Goal: Transaction & Acquisition: Book appointment/travel/reservation

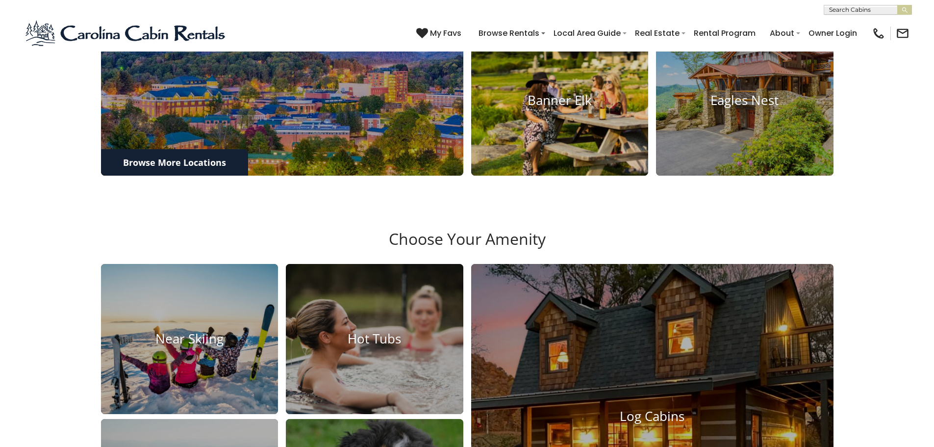
scroll to position [637, 0]
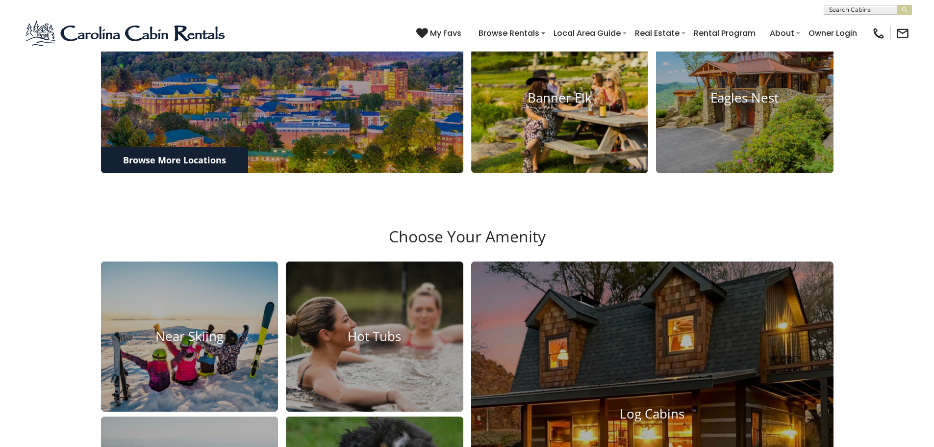
click at [565, 152] on img at bounding box center [559, 98] width 195 height 165
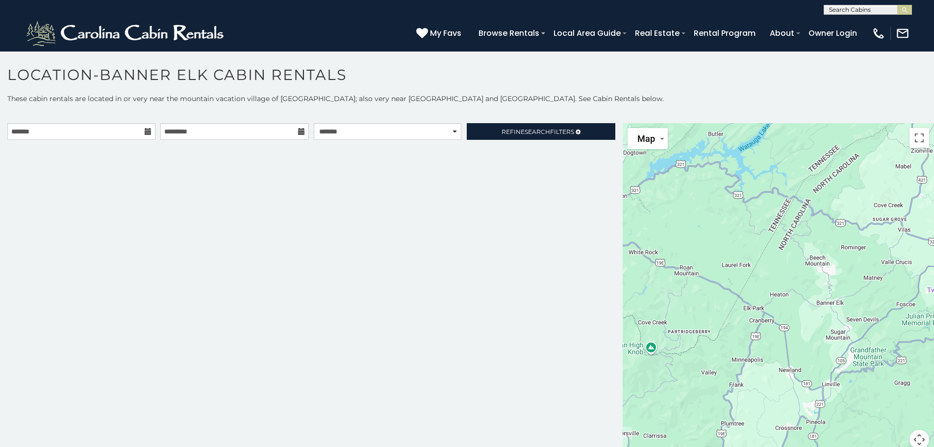
click at [148, 134] on icon at bounding box center [148, 131] width 7 height 7
click at [148, 129] on icon at bounding box center [148, 131] width 7 height 7
click at [123, 129] on input "text" at bounding box center [81, 131] width 148 height 17
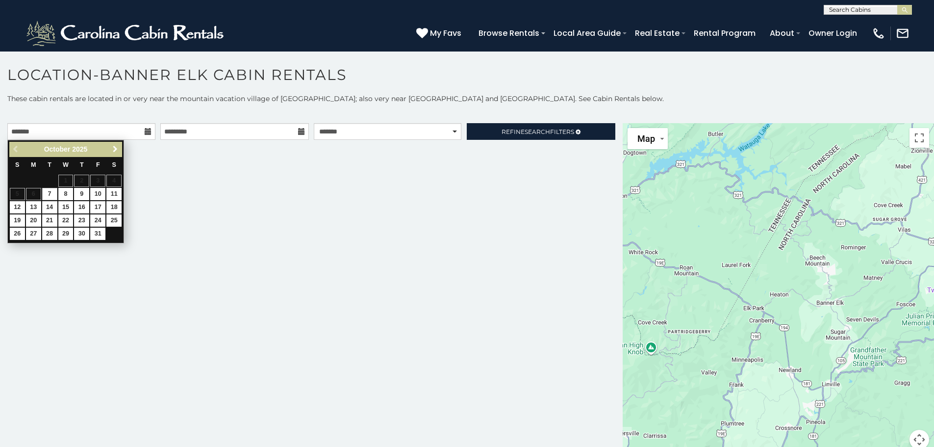
click at [112, 148] on span "Next" at bounding box center [115, 149] width 8 height 8
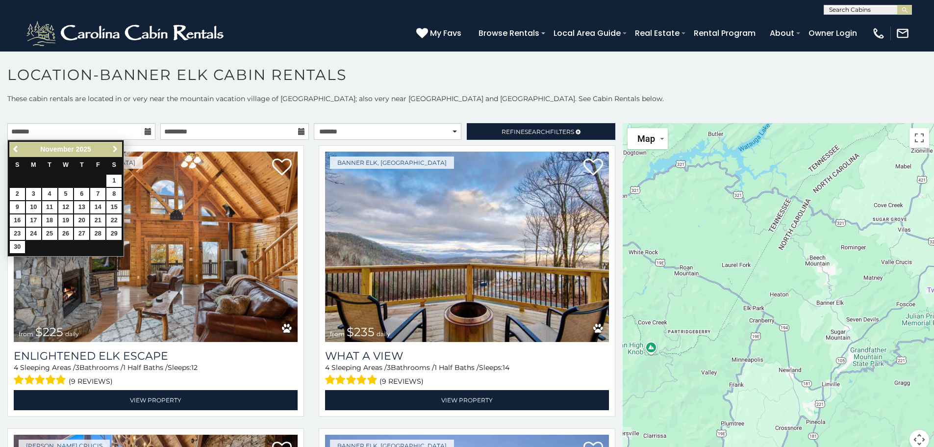
click at [112, 148] on span "Next" at bounding box center [115, 149] width 8 height 8
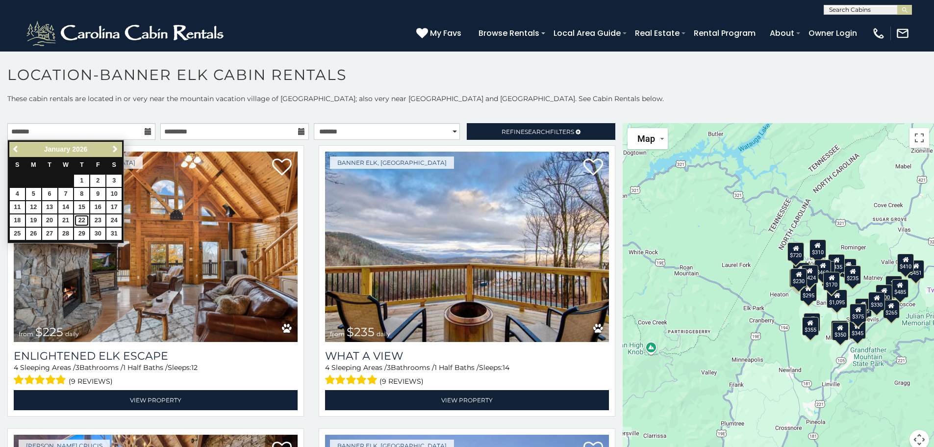
click at [86, 221] on link "22" at bounding box center [81, 220] width 15 height 12
type input "**********"
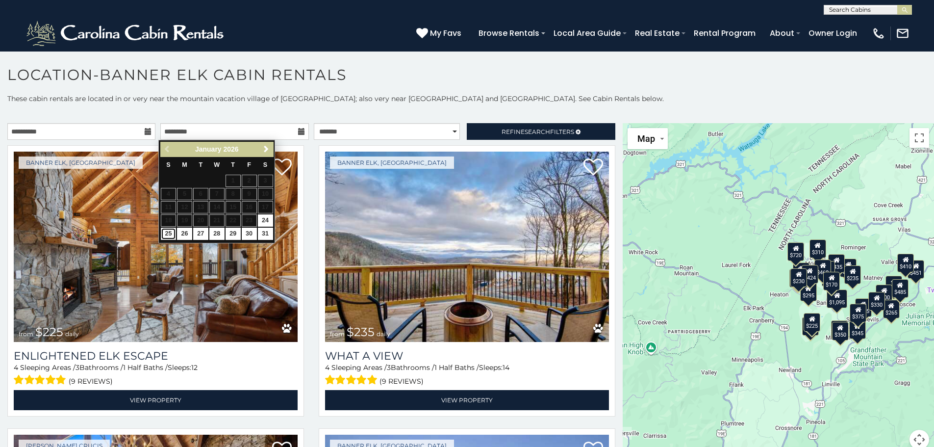
click at [169, 232] on link "25" at bounding box center [168, 234] width 15 height 12
type input "**********"
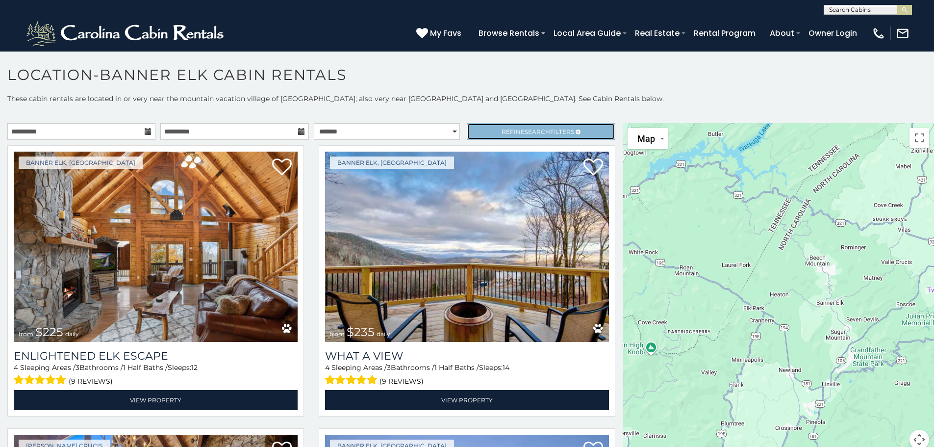
click at [505, 135] on span "Refine Search Filters" at bounding box center [538, 131] width 73 height 7
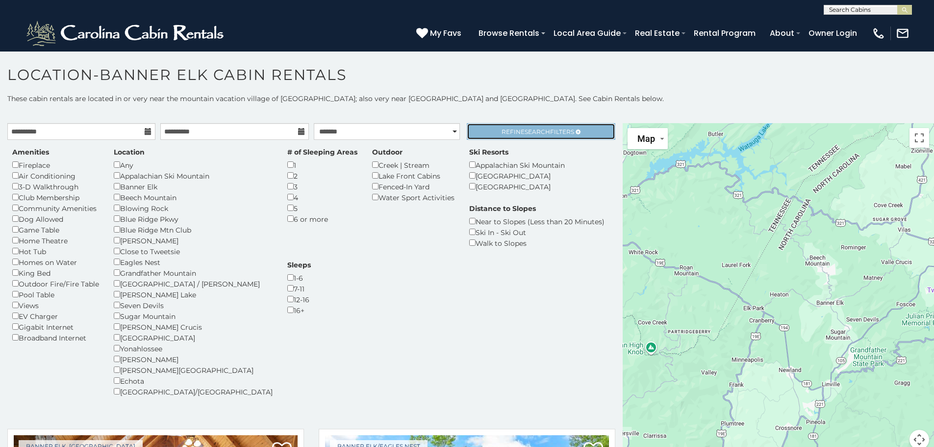
click at [529, 132] on span "Search" at bounding box center [537, 131] width 25 height 7
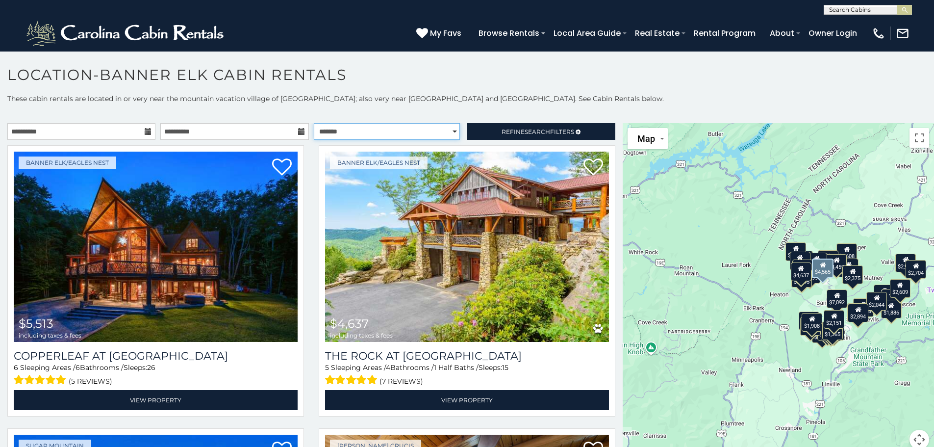
click at [389, 127] on select "**********" at bounding box center [387, 131] width 146 height 17
click at [314, 123] on select "**********" at bounding box center [387, 131] width 146 height 17
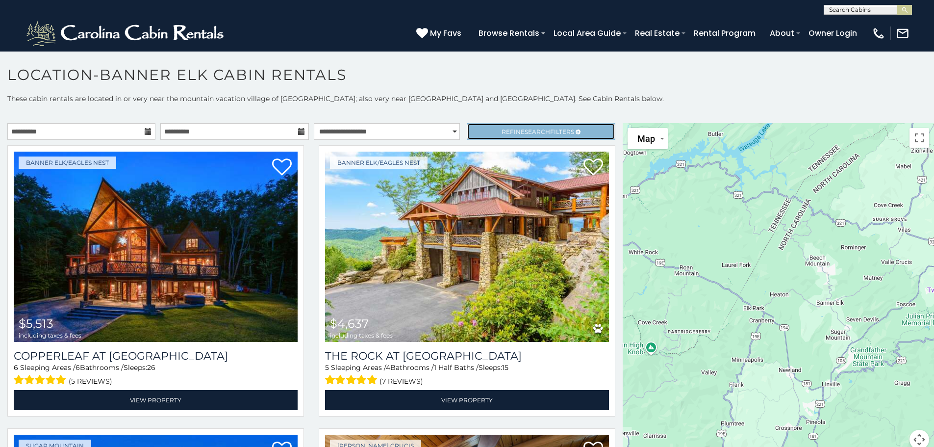
click at [525, 131] on span "Search" at bounding box center [537, 131] width 25 height 7
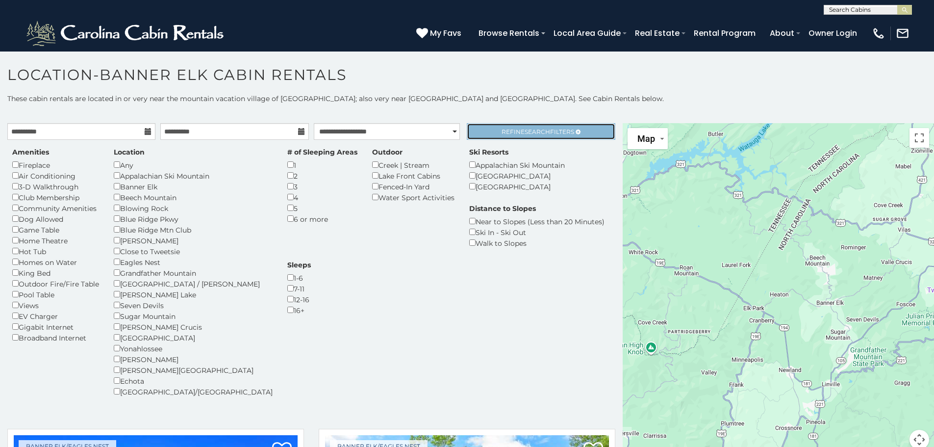
click at [502, 135] on span "Refine Search Filters" at bounding box center [538, 131] width 73 height 7
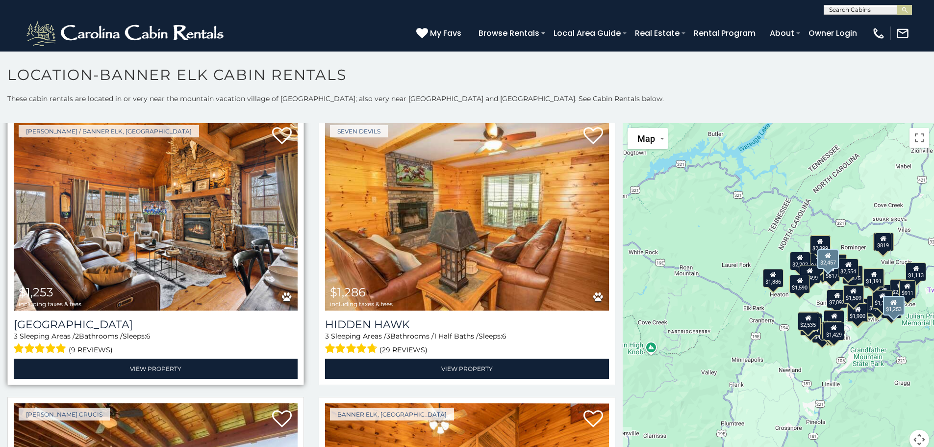
scroll to position [49, 0]
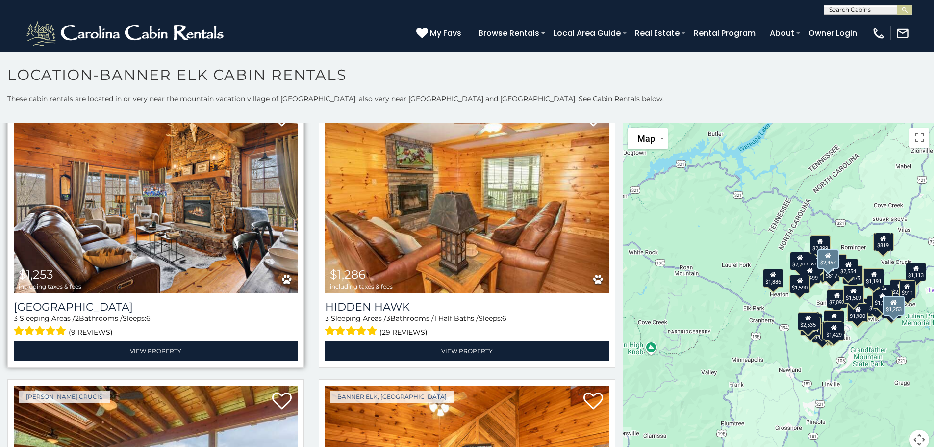
select select "*********"
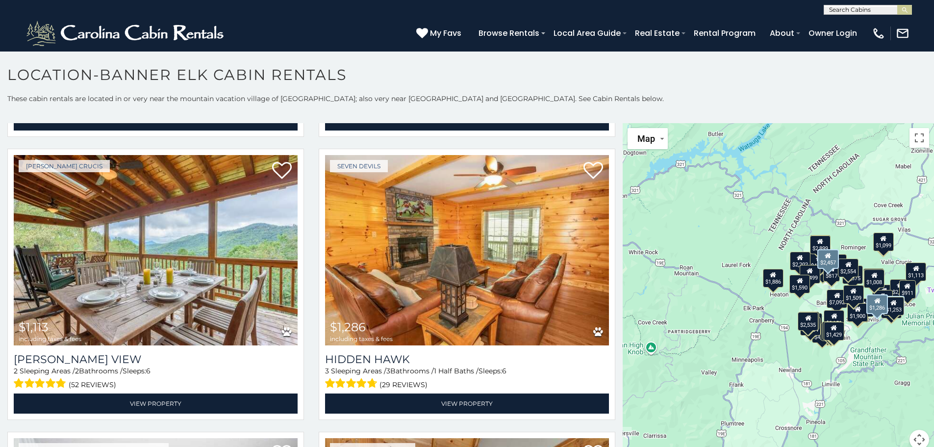
scroll to position [294, 0]
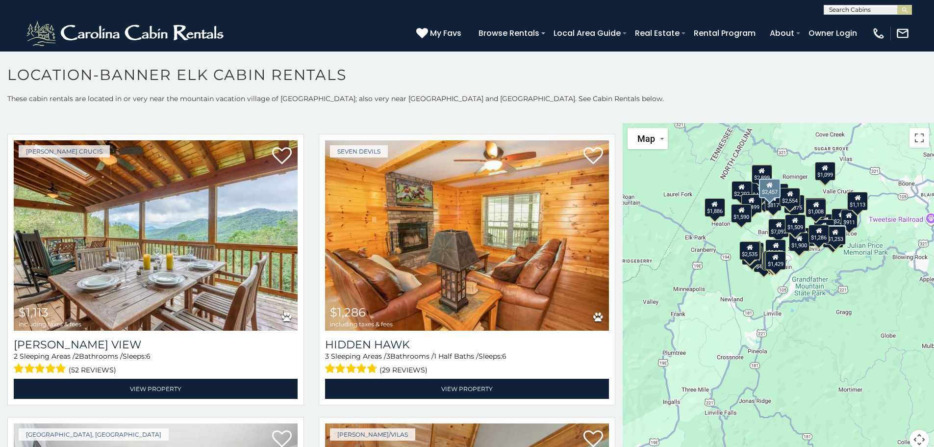
drag, startPoint x: 776, startPoint y: 304, endPoint x: 720, endPoint y: 226, distance: 96.7
click at [711, 230] on div "$2,457 $2,554 $4,565 $7,092 $2,476 $3,092 $4,560 $2,270 $1,908 $4,577 $2,484 $1…" at bounding box center [778, 292] width 311 height 338
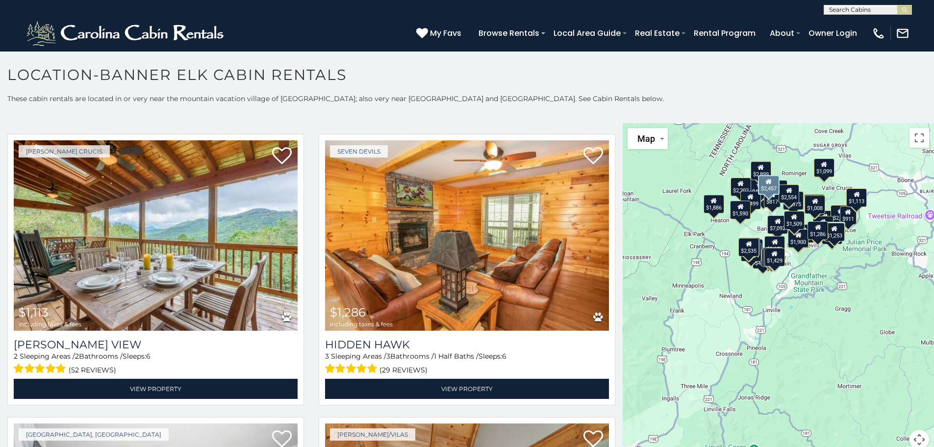
click at [841, 270] on div "$2,457 $2,554 $4,565 $7,092 $2,476 $3,092 $4,560 $2,270 $1,908 $4,577 $2,484 $1…" at bounding box center [778, 292] width 311 height 338
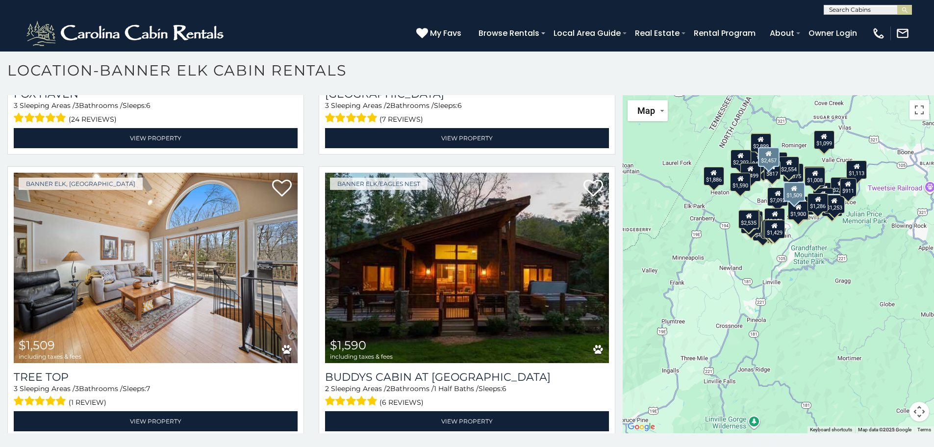
scroll to position [5, 0]
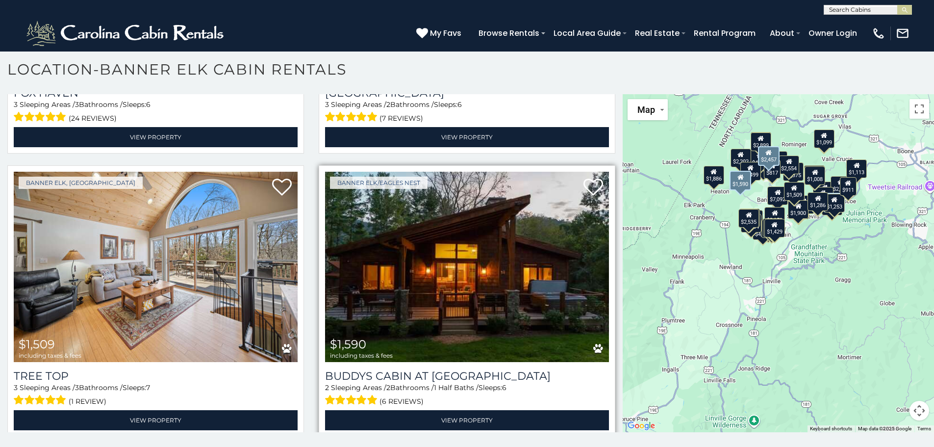
click at [502, 261] on img at bounding box center [467, 267] width 284 height 190
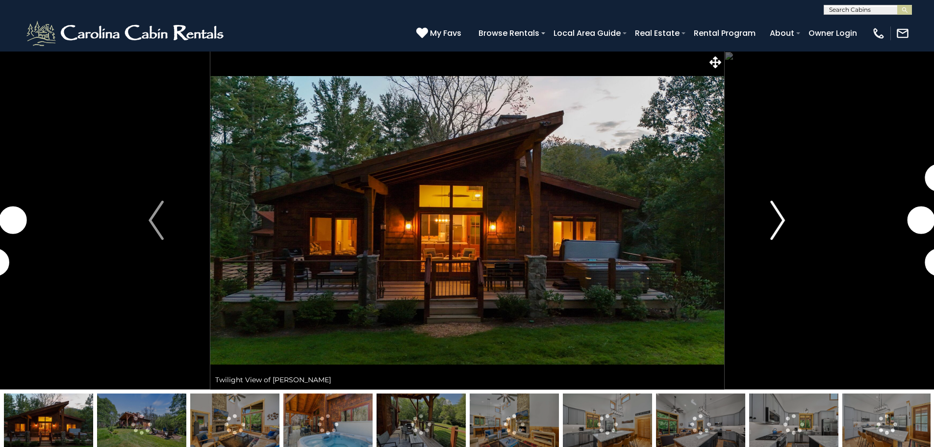
click at [769, 225] on button "Next" at bounding box center [778, 220] width 108 height 338
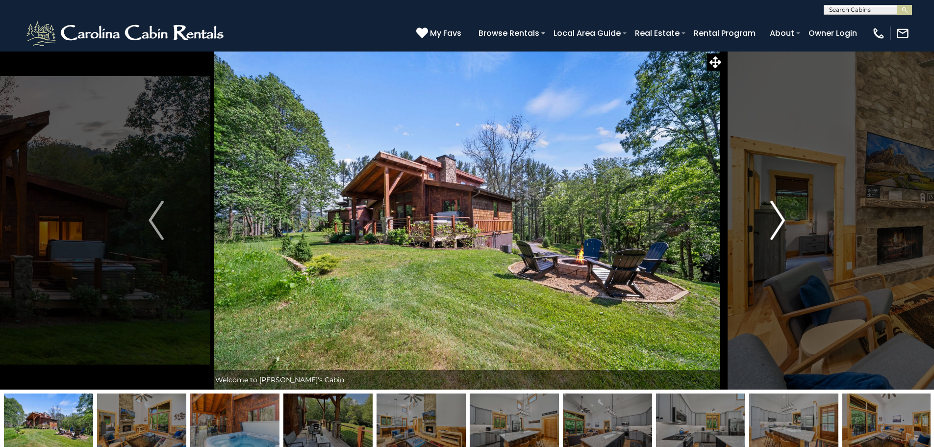
click at [769, 225] on button "Next" at bounding box center [778, 220] width 108 height 338
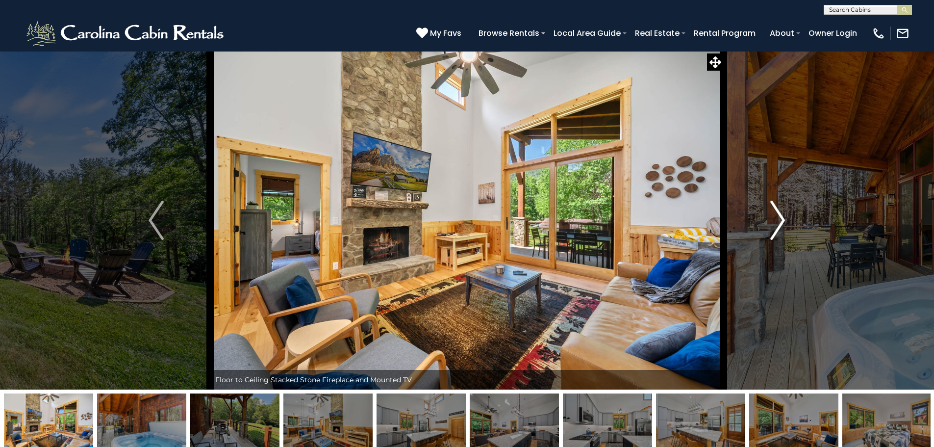
click at [769, 225] on button "Next" at bounding box center [778, 220] width 108 height 338
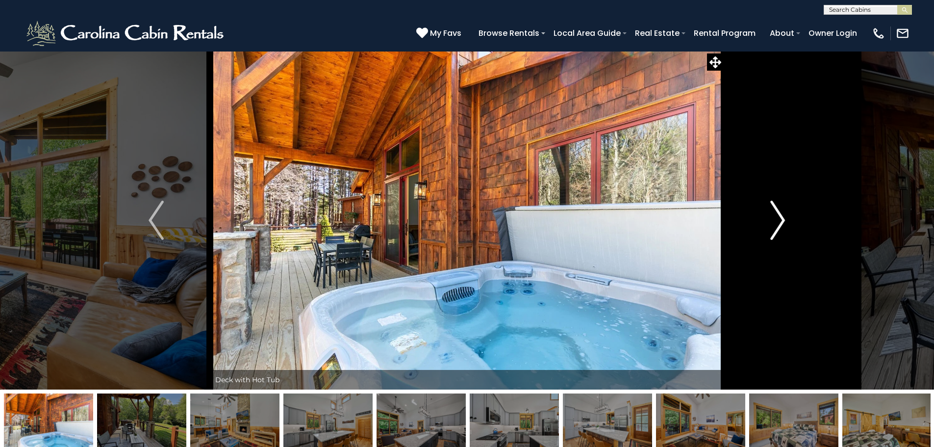
click at [769, 225] on button "Next" at bounding box center [778, 220] width 108 height 338
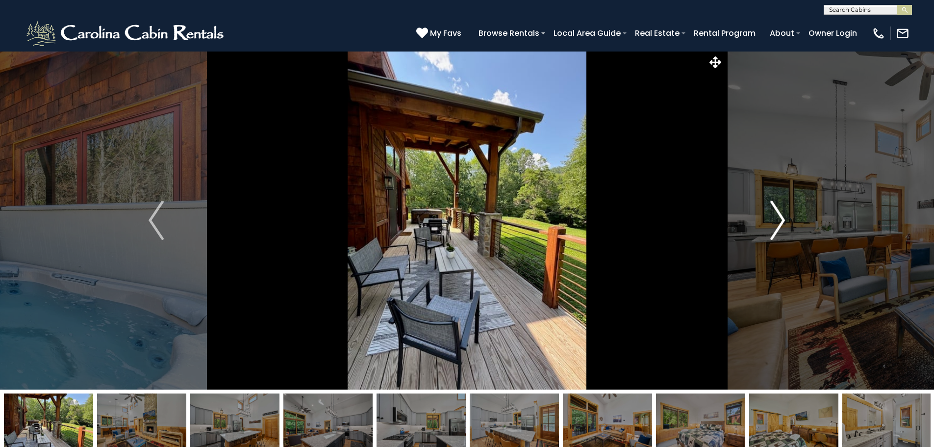
click at [769, 225] on button "Next" at bounding box center [778, 220] width 108 height 338
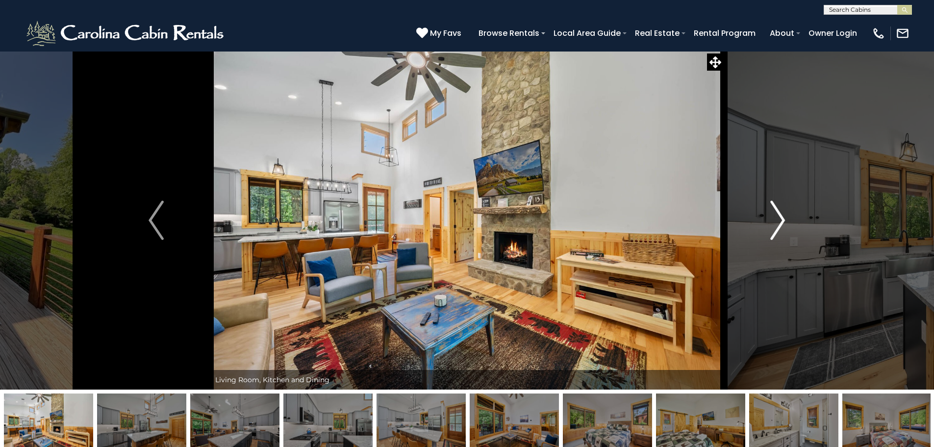
click at [769, 225] on button "Next" at bounding box center [778, 220] width 108 height 338
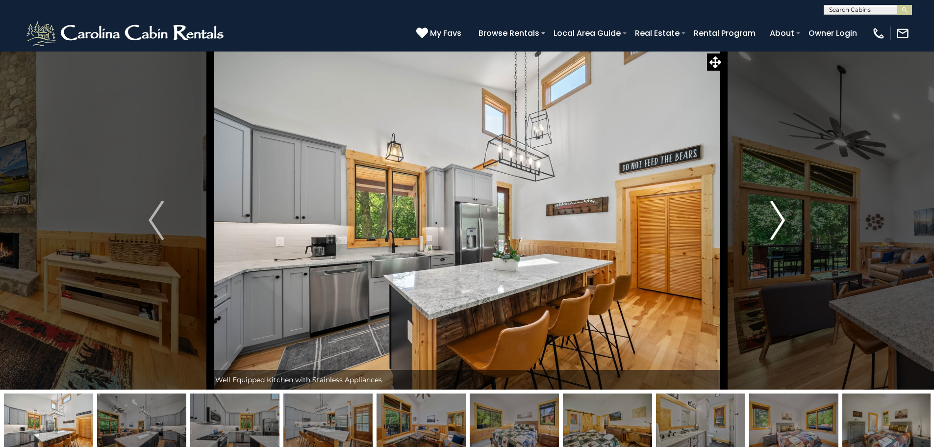
click at [769, 225] on button "Next" at bounding box center [778, 220] width 108 height 338
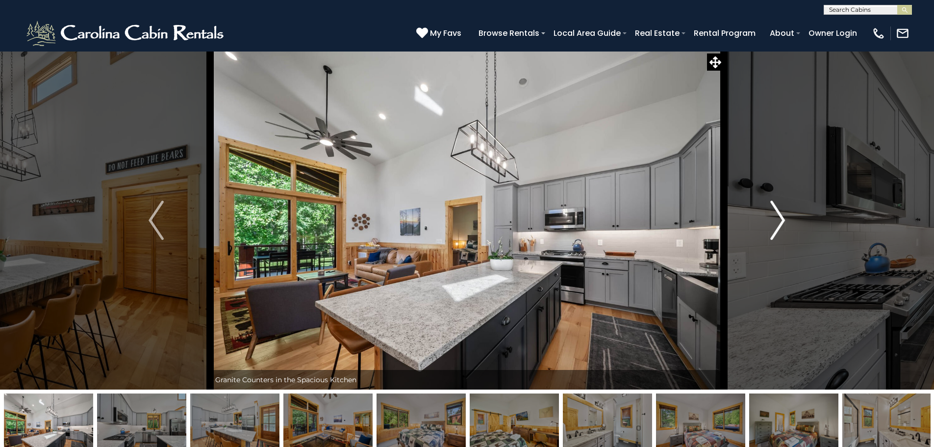
click at [769, 225] on button "Next" at bounding box center [778, 220] width 108 height 338
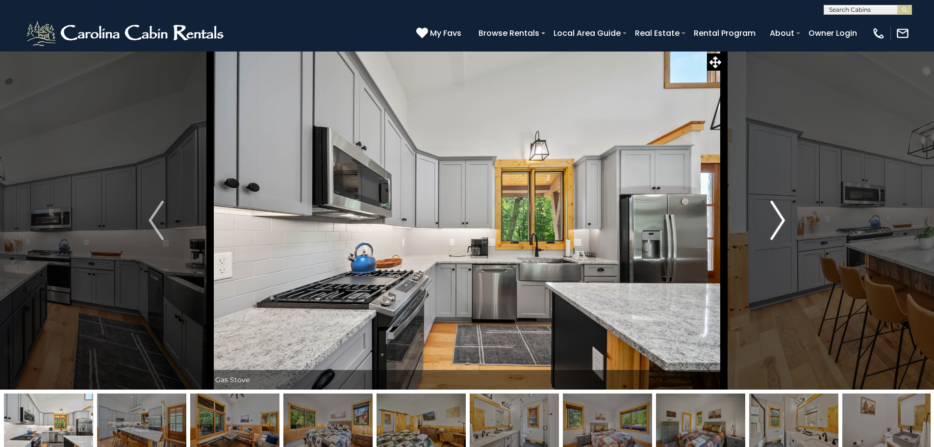
click at [769, 225] on button "Next" at bounding box center [778, 220] width 108 height 338
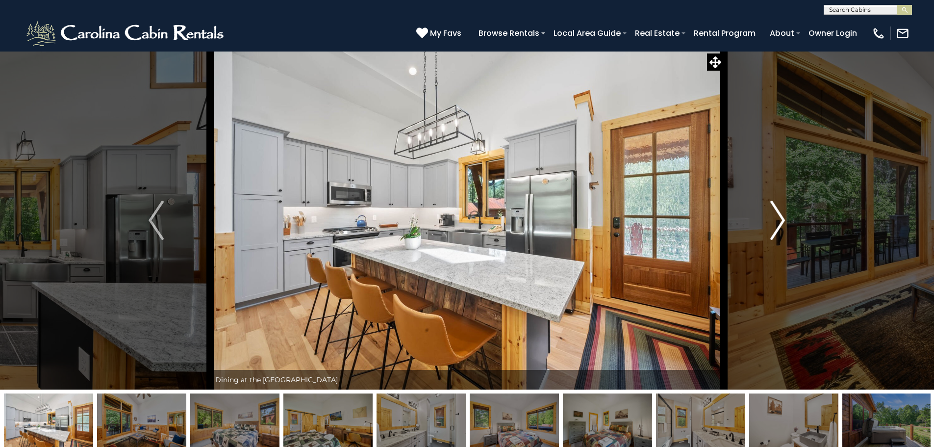
click at [769, 225] on button "Next" at bounding box center [778, 220] width 108 height 338
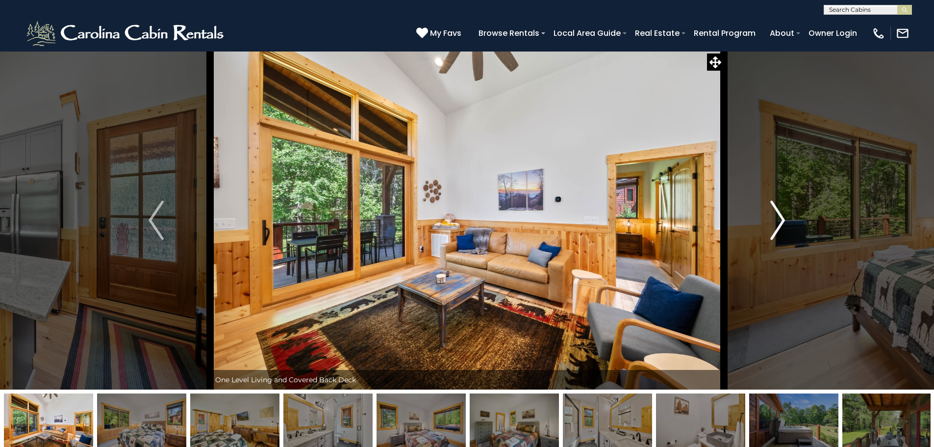
click at [769, 225] on button "Next" at bounding box center [778, 220] width 108 height 338
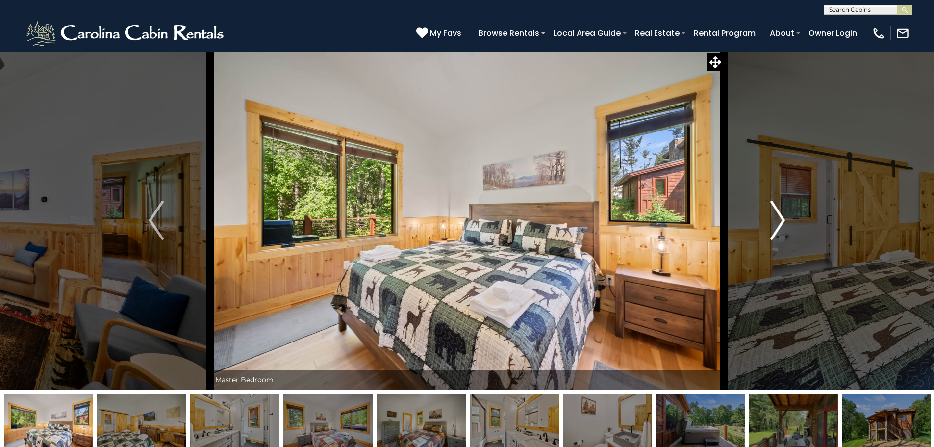
click at [769, 225] on button "Next" at bounding box center [778, 220] width 108 height 338
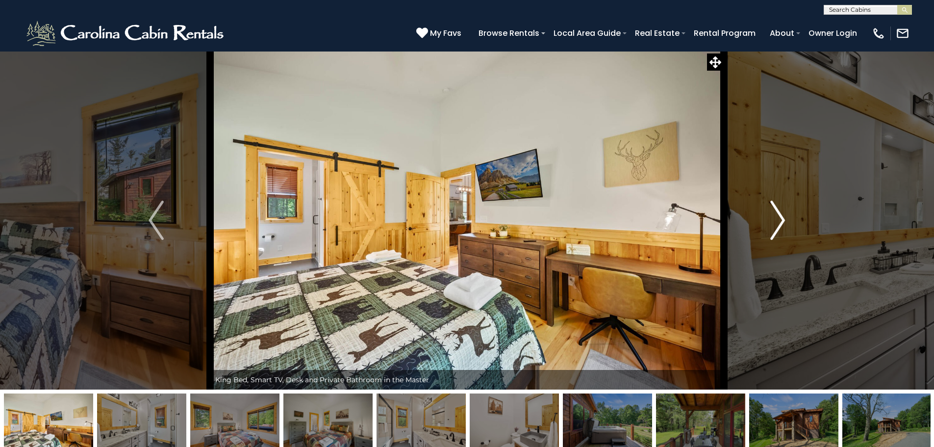
click at [769, 225] on button "Next" at bounding box center [778, 220] width 108 height 338
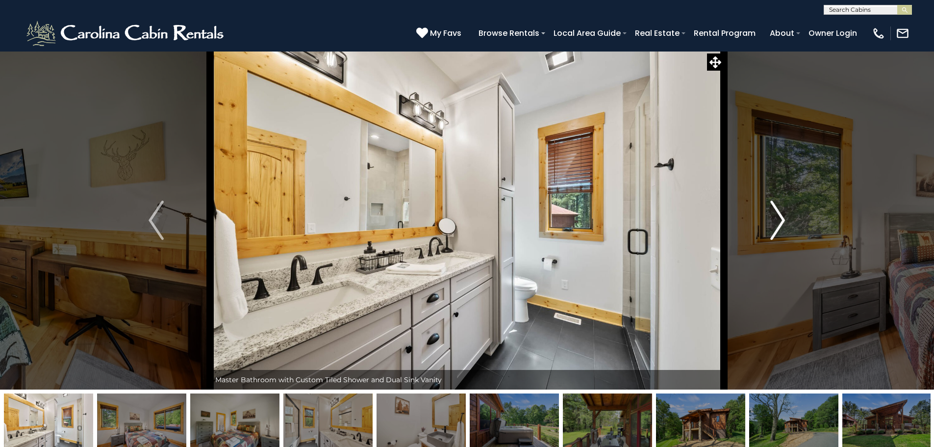
click at [769, 225] on button "Next" at bounding box center [778, 220] width 108 height 338
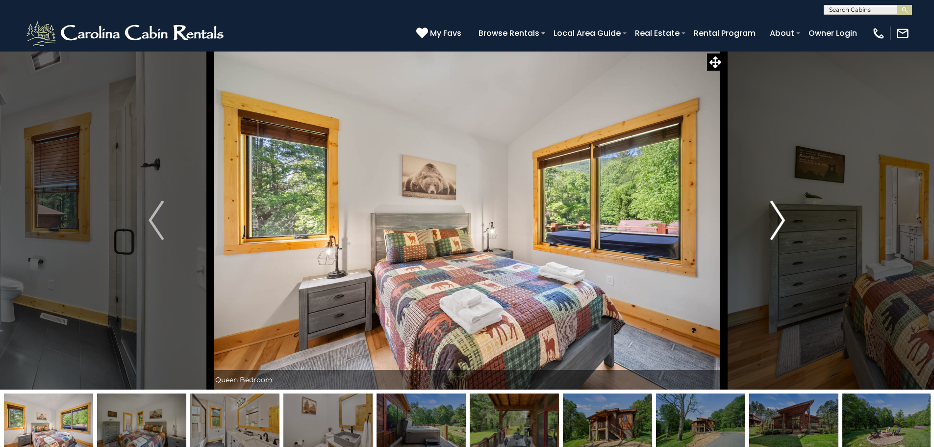
click at [769, 225] on button "Next" at bounding box center [778, 220] width 108 height 338
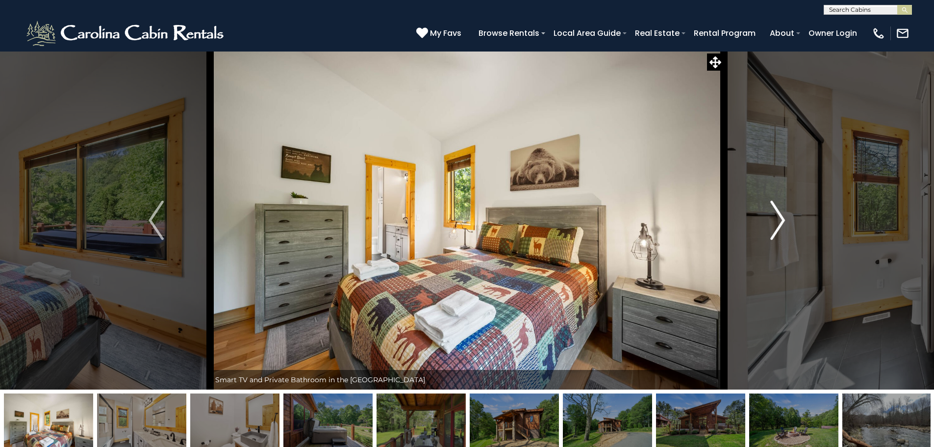
click at [769, 225] on button "Next" at bounding box center [778, 220] width 108 height 338
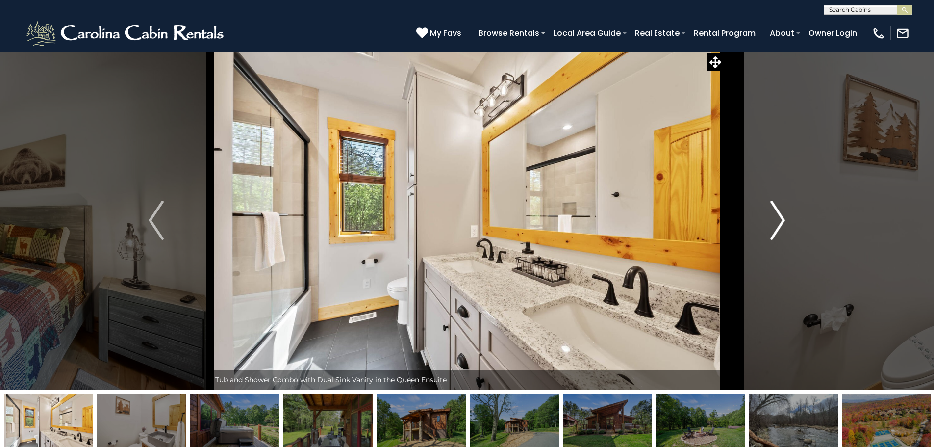
click at [769, 225] on button "Next" at bounding box center [778, 220] width 108 height 338
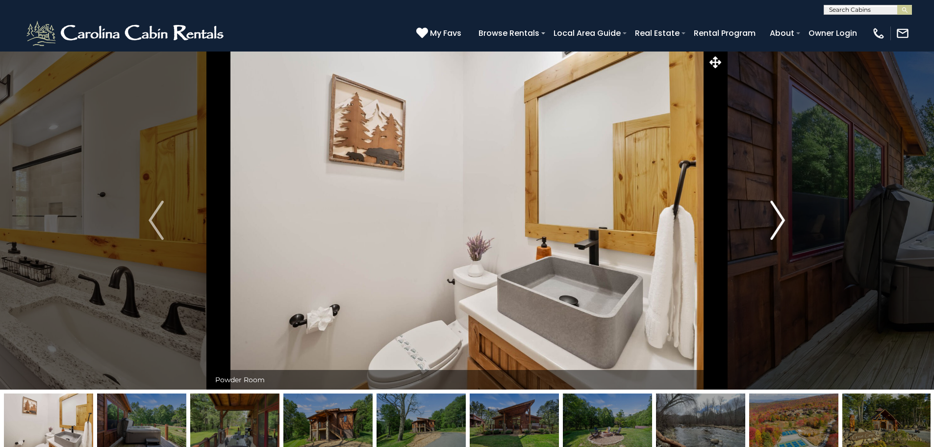
click at [769, 225] on button "Next" at bounding box center [778, 220] width 108 height 338
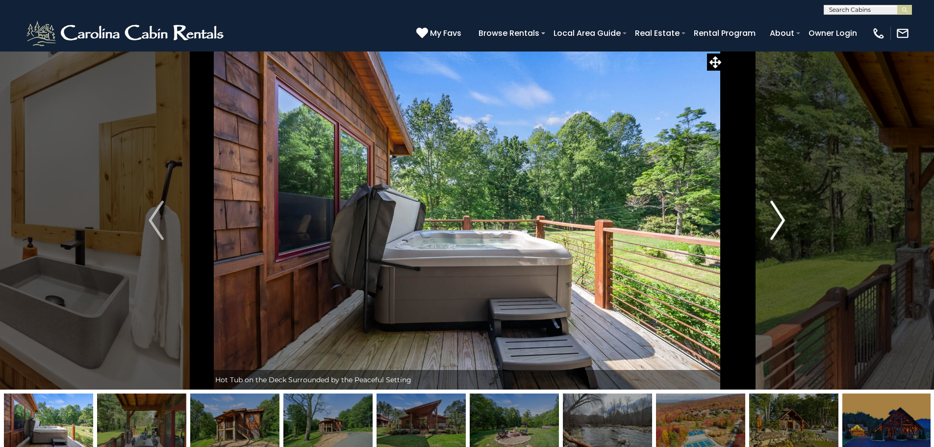
click at [769, 225] on button "Next" at bounding box center [778, 220] width 108 height 338
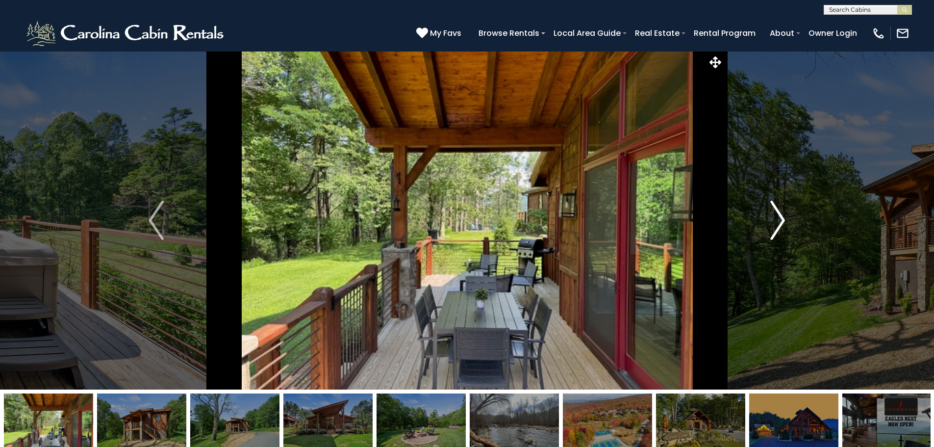
click at [769, 225] on button "Next" at bounding box center [778, 220] width 108 height 338
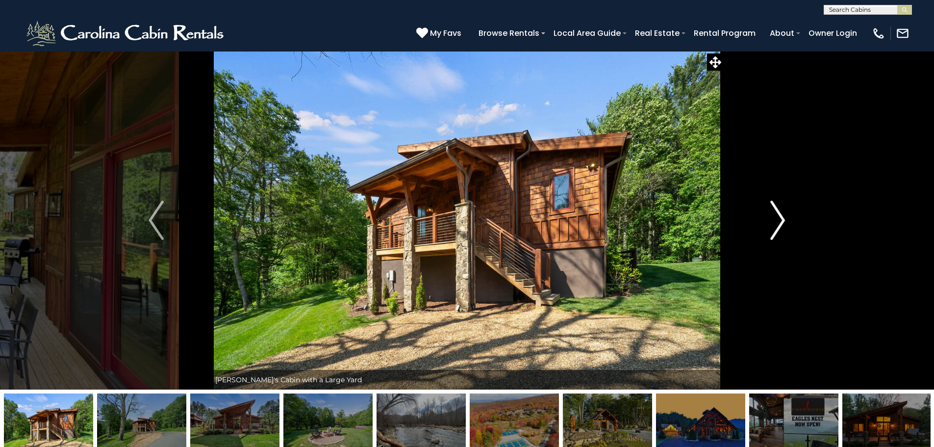
click at [769, 225] on button "Next" at bounding box center [778, 220] width 108 height 338
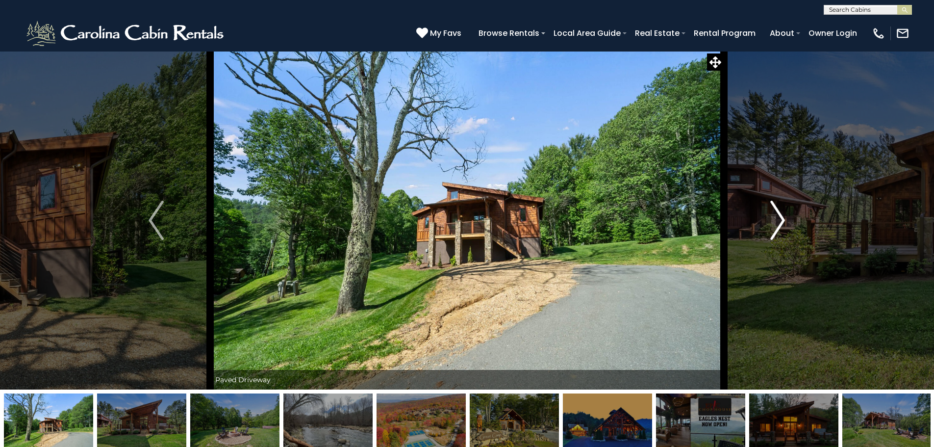
click at [769, 225] on button "Next" at bounding box center [778, 220] width 108 height 338
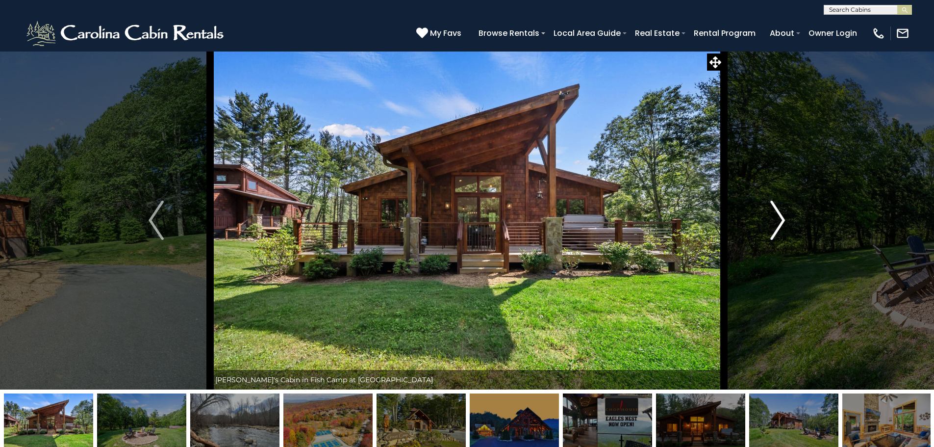
click at [769, 225] on button "Next" at bounding box center [778, 220] width 108 height 338
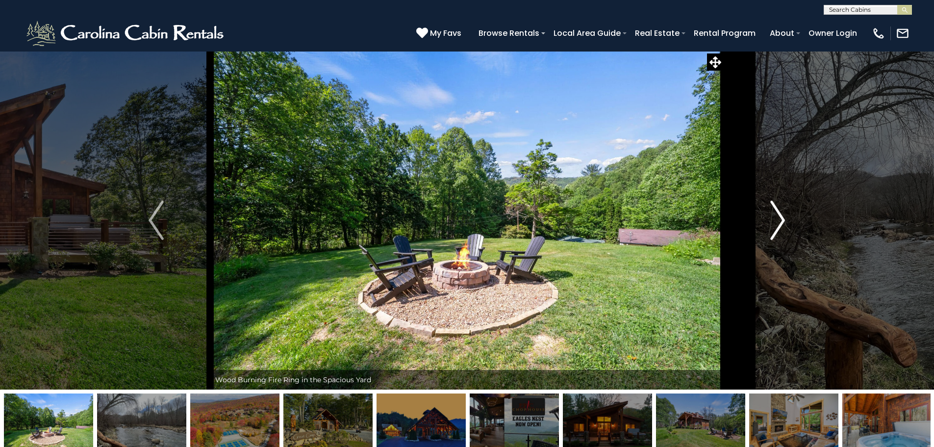
click at [769, 225] on button "Next" at bounding box center [778, 220] width 108 height 338
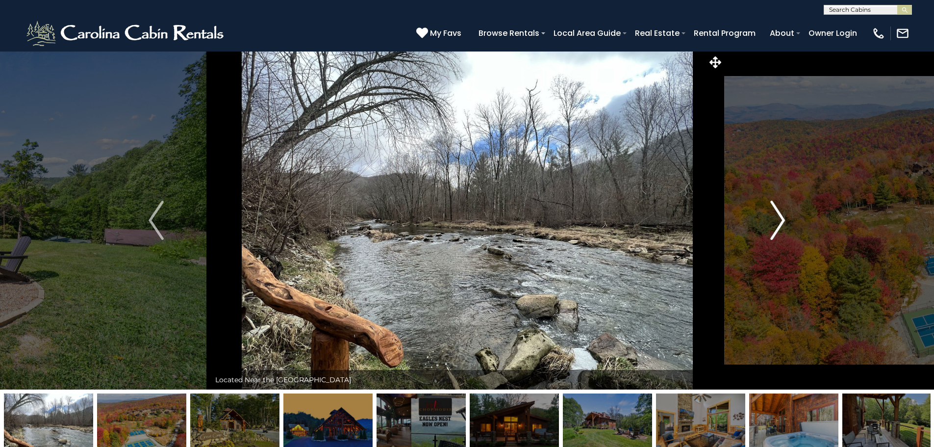
click at [769, 225] on button "Next" at bounding box center [778, 220] width 108 height 338
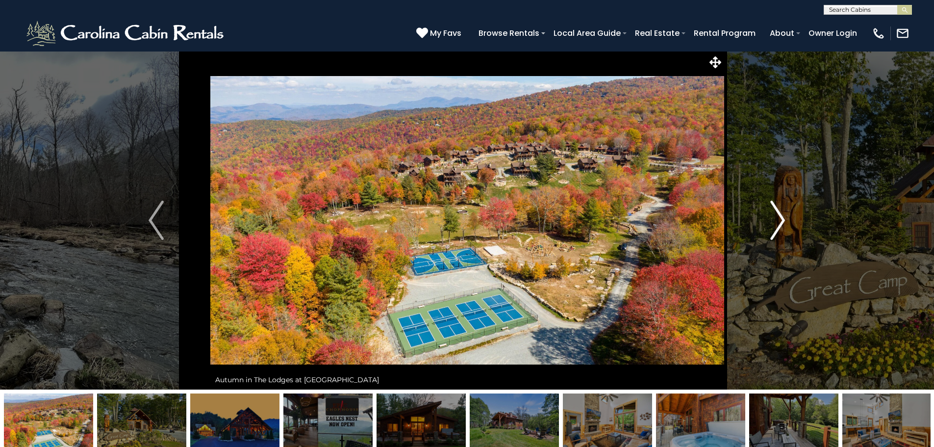
click at [769, 225] on button "Next" at bounding box center [778, 220] width 108 height 338
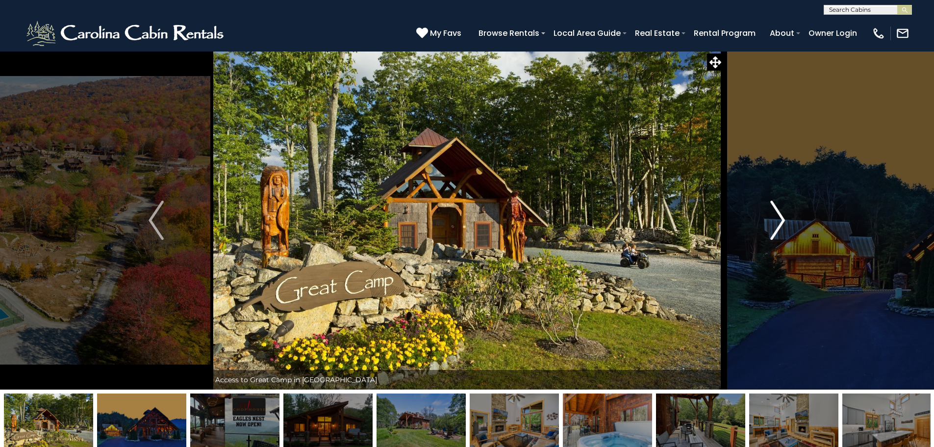
click at [769, 225] on button "Next" at bounding box center [778, 220] width 108 height 338
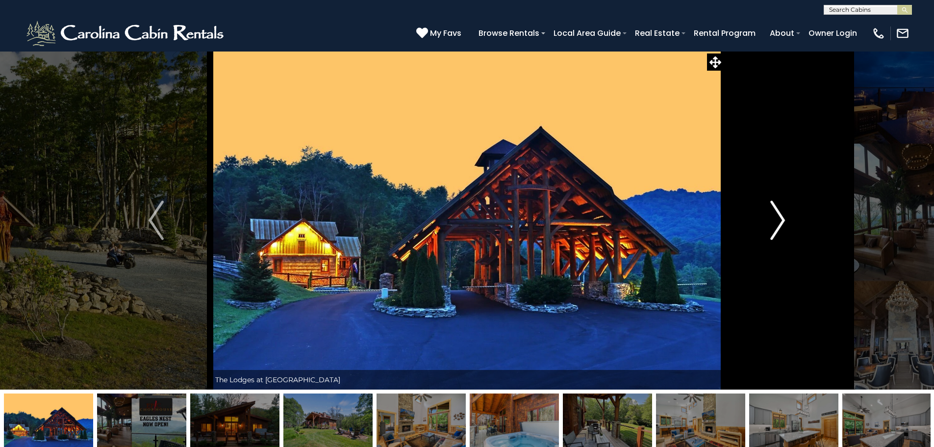
click at [769, 225] on button "Next" at bounding box center [778, 220] width 108 height 338
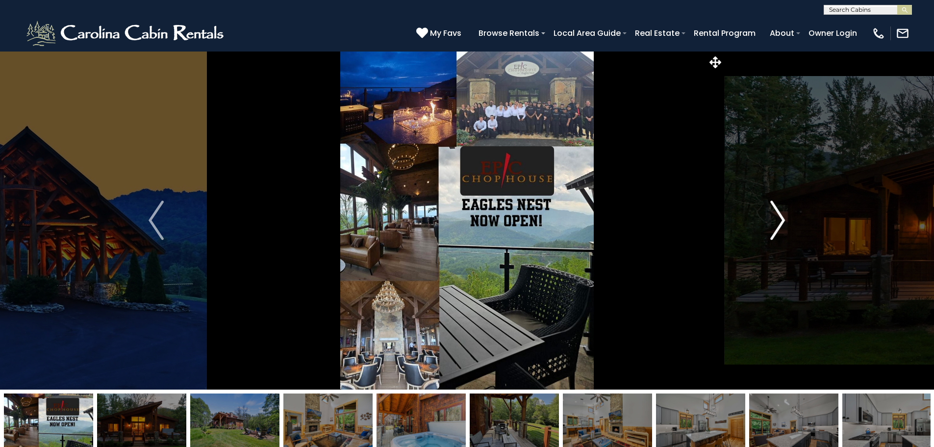
click at [769, 225] on button "Next" at bounding box center [778, 220] width 108 height 338
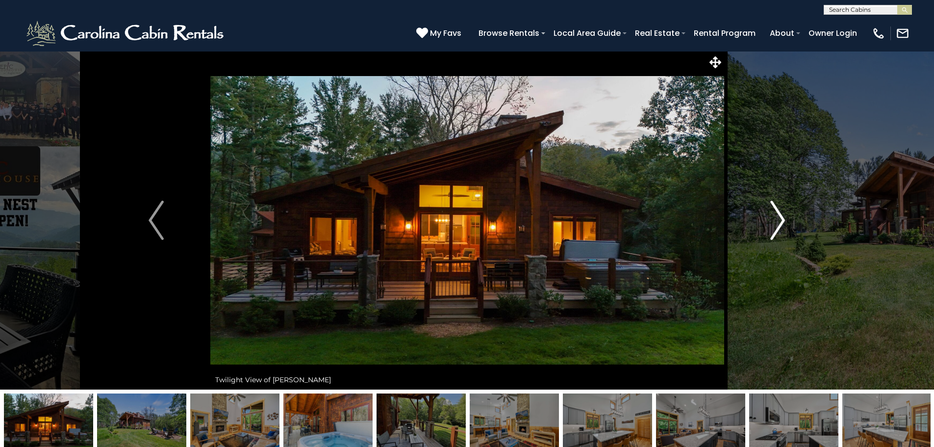
click at [769, 225] on button "Next" at bounding box center [778, 220] width 108 height 338
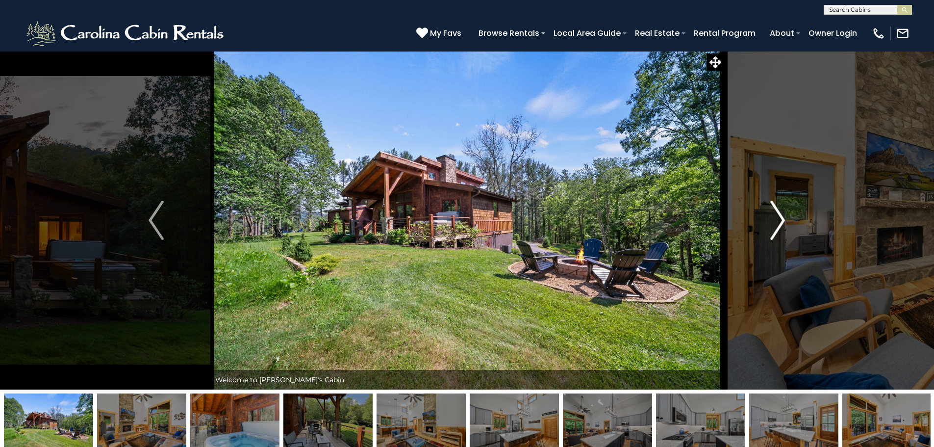
click at [769, 225] on button "Next" at bounding box center [778, 220] width 108 height 338
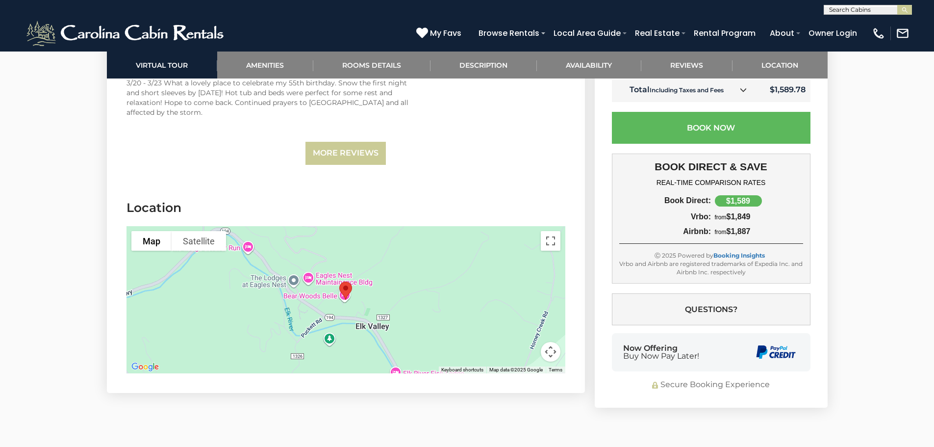
scroll to position [3040, 0]
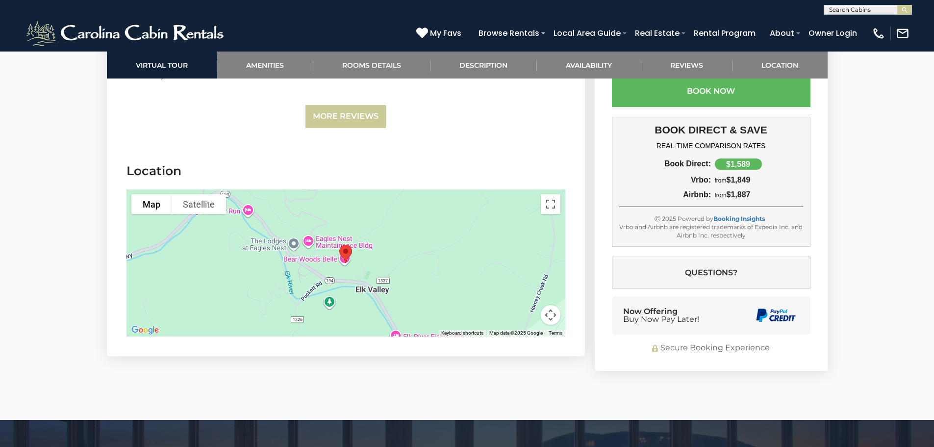
click at [548, 305] on button "Map camera controls" at bounding box center [551, 315] width 20 height 20
click at [528, 305] on button "Zoom out" at bounding box center [526, 315] width 20 height 20
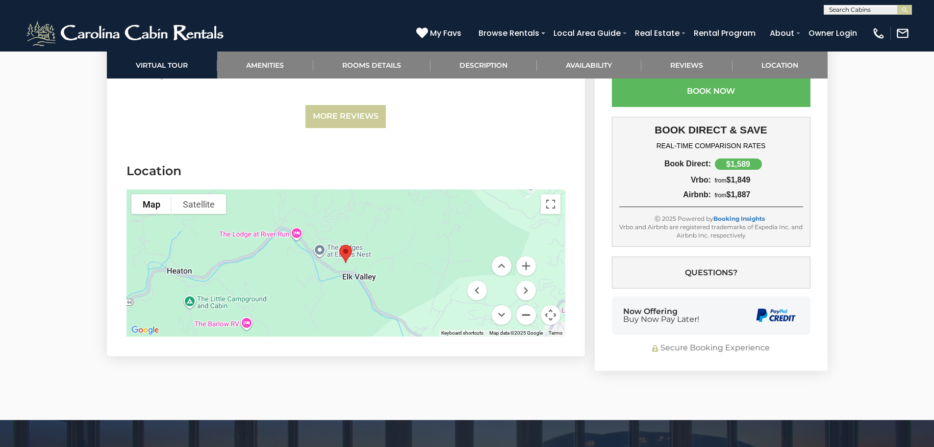
click at [528, 305] on button "Zoom out" at bounding box center [526, 315] width 20 height 20
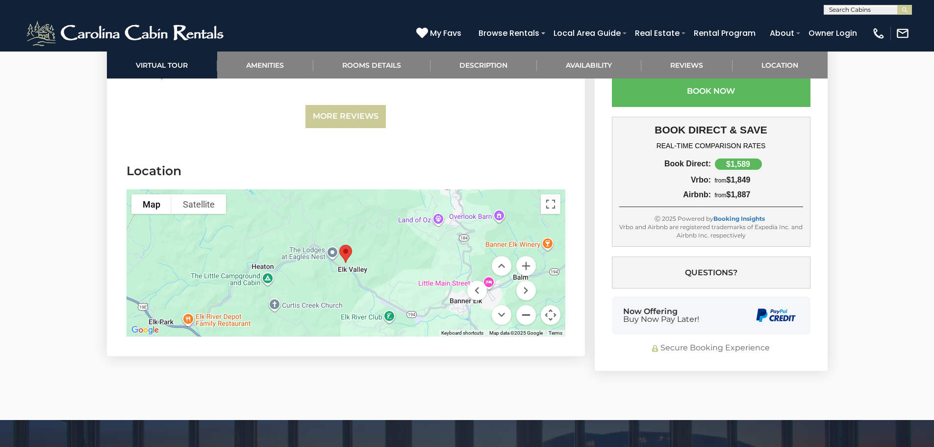
click at [528, 305] on button "Zoom out" at bounding box center [526, 315] width 20 height 20
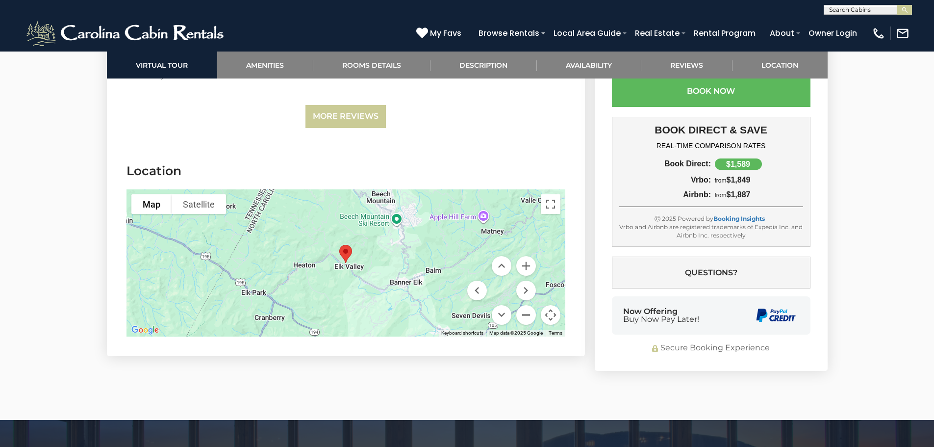
click at [528, 305] on button "Zoom out" at bounding box center [526, 315] width 20 height 20
